Goal: Transaction & Acquisition: Obtain resource

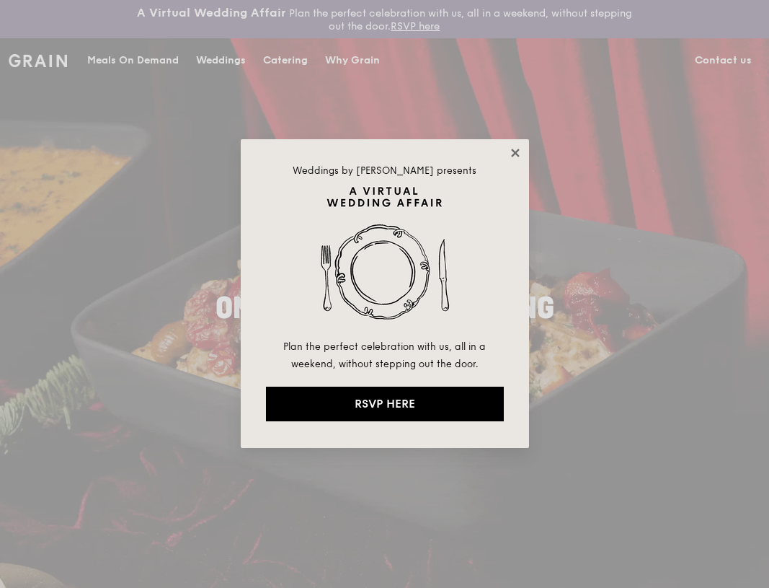
click at [515, 152] on icon at bounding box center [515, 153] width 8 height 8
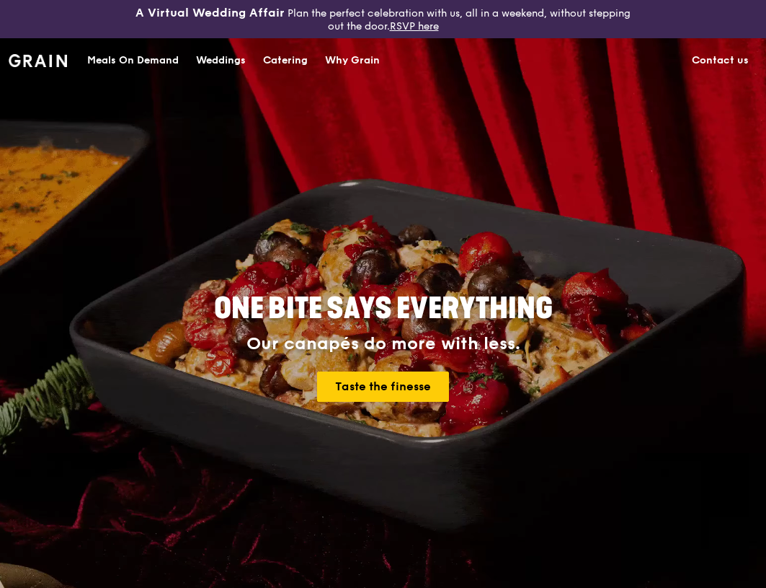
click at [286, 63] on div "Catering" at bounding box center [285, 60] width 45 height 43
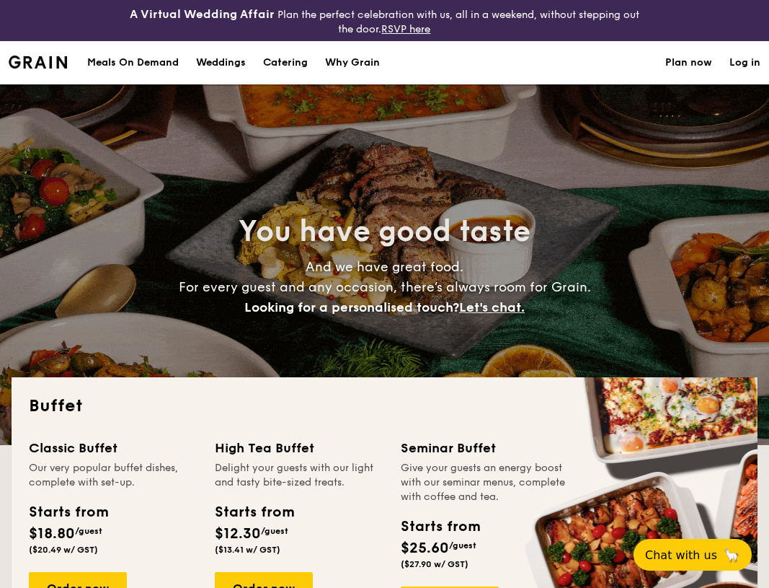
select select
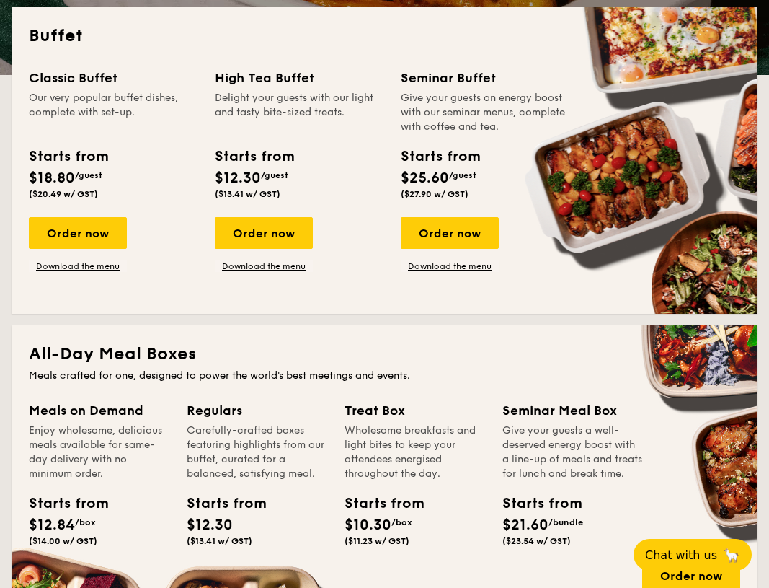
scroll to position [376, 0]
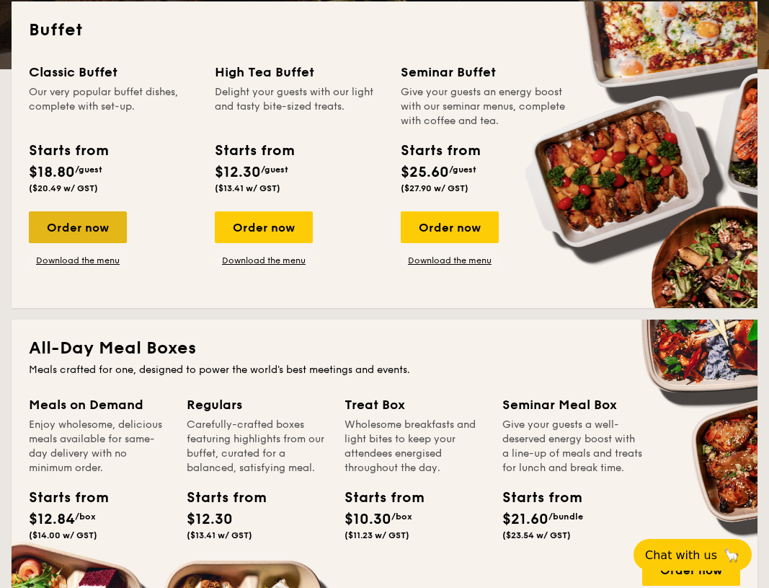
click at [81, 225] on div "Order now" at bounding box center [78, 227] width 98 height 32
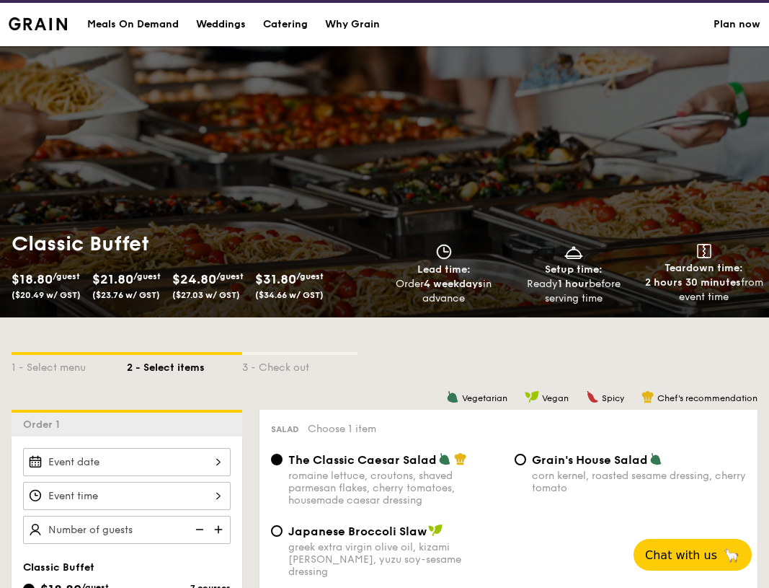
scroll to position [41, 0]
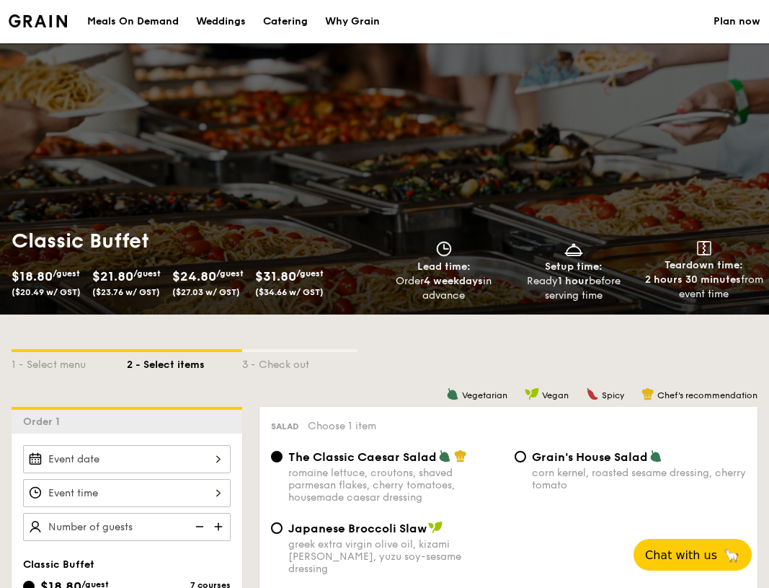
select select
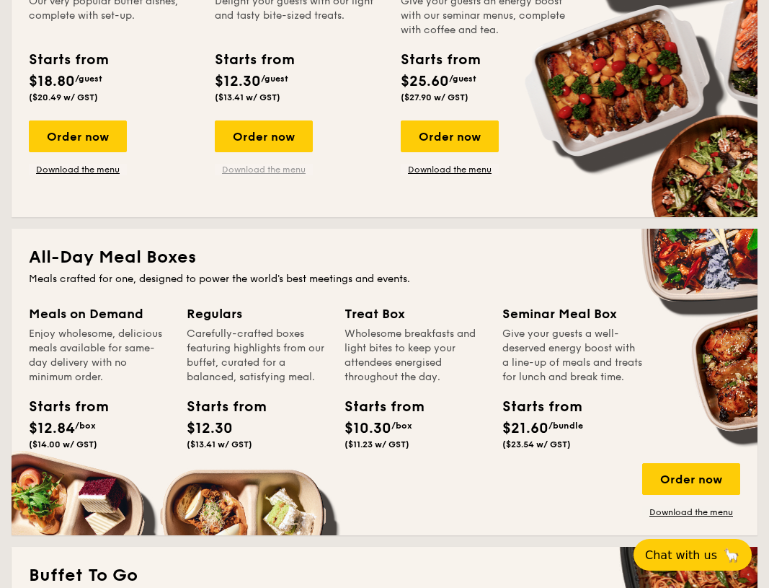
scroll to position [321, 0]
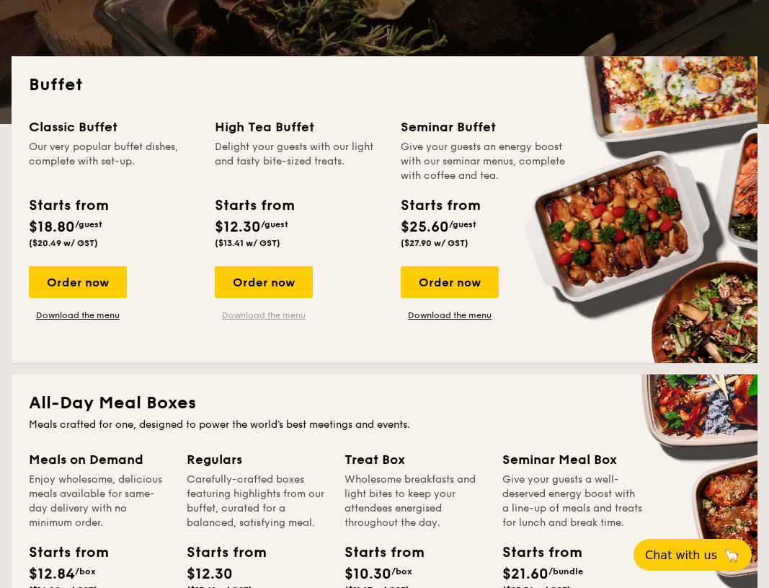
click at [276, 314] on link "Download the menu" at bounding box center [264, 315] width 98 height 12
